Goal: Entertainment & Leisure: Consume media (video, audio)

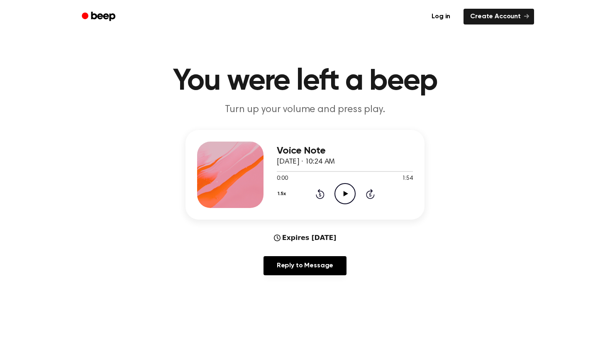
click at [334, 196] on div "1.5x Rewind 5 seconds Play Audio Skip 5 seconds" at bounding box center [345, 193] width 136 height 21
click at [342, 196] on icon "Play Audio" at bounding box center [345, 193] width 21 height 21
click at [283, 199] on button "1.5x" at bounding box center [283, 194] width 12 height 14
click at [289, 245] on span "1.0x" at bounding box center [290, 244] width 10 height 9
click at [285, 192] on button "1.0x" at bounding box center [283, 194] width 12 height 14
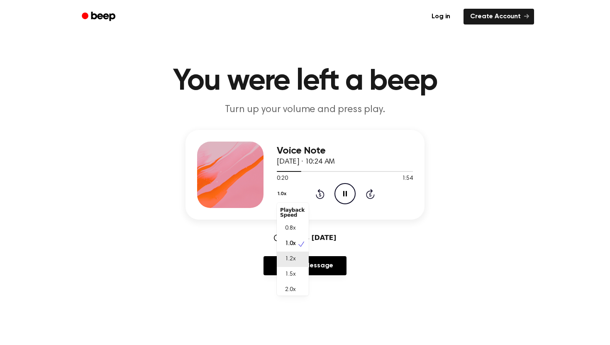
click at [294, 261] on span "1.2x" at bounding box center [290, 259] width 10 height 9
click at [282, 194] on button "1.2x" at bounding box center [283, 194] width 12 height 14
click at [292, 246] on span "1.0x" at bounding box center [290, 244] width 10 height 9
click at [279, 198] on button "1.0x" at bounding box center [283, 194] width 12 height 14
click at [287, 257] on span "1.2x" at bounding box center [290, 259] width 10 height 9
